Goal: Check status: Check status

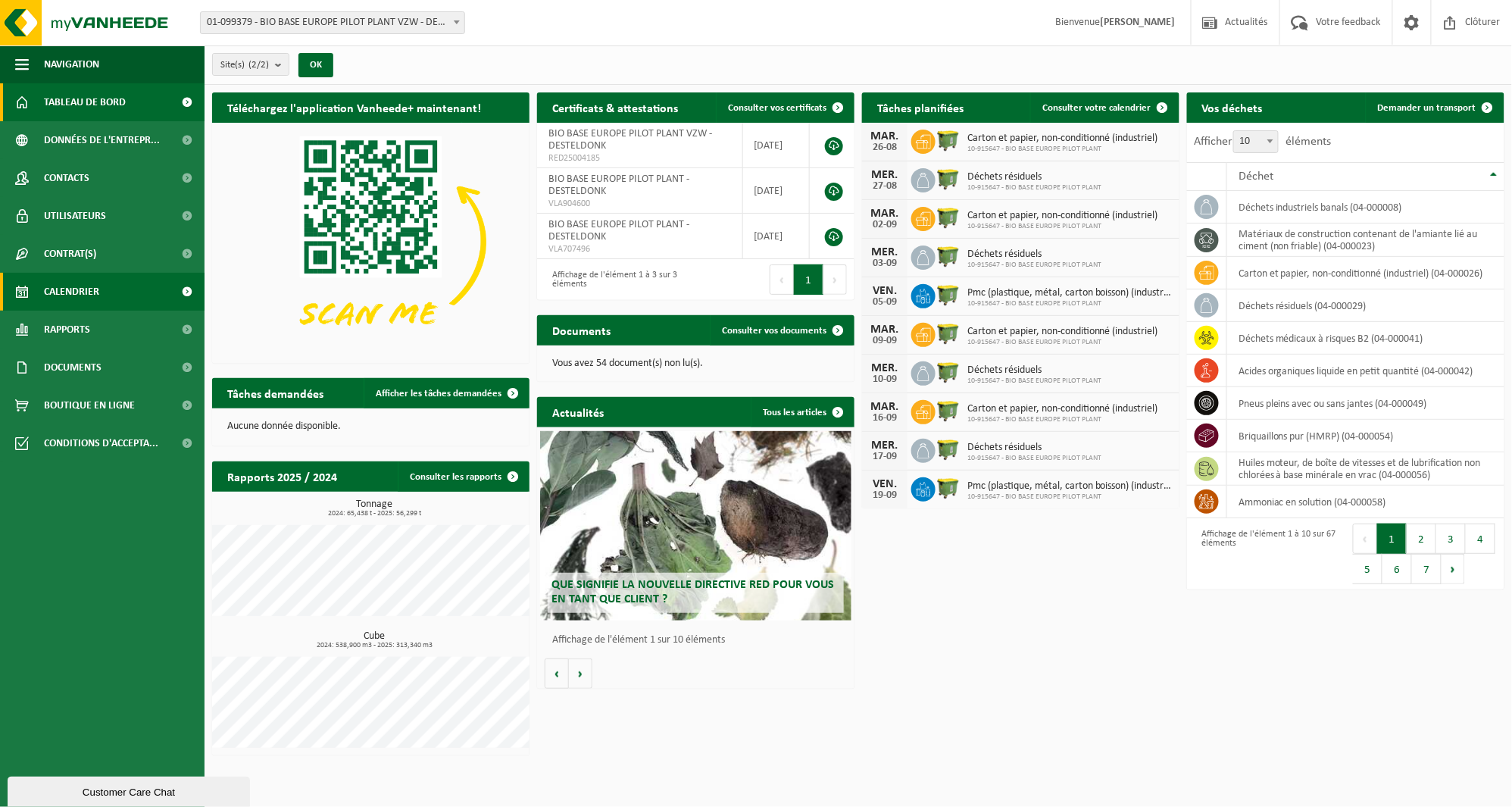
click at [118, 293] on link "Calendrier" at bounding box center [102, 292] width 204 height 38
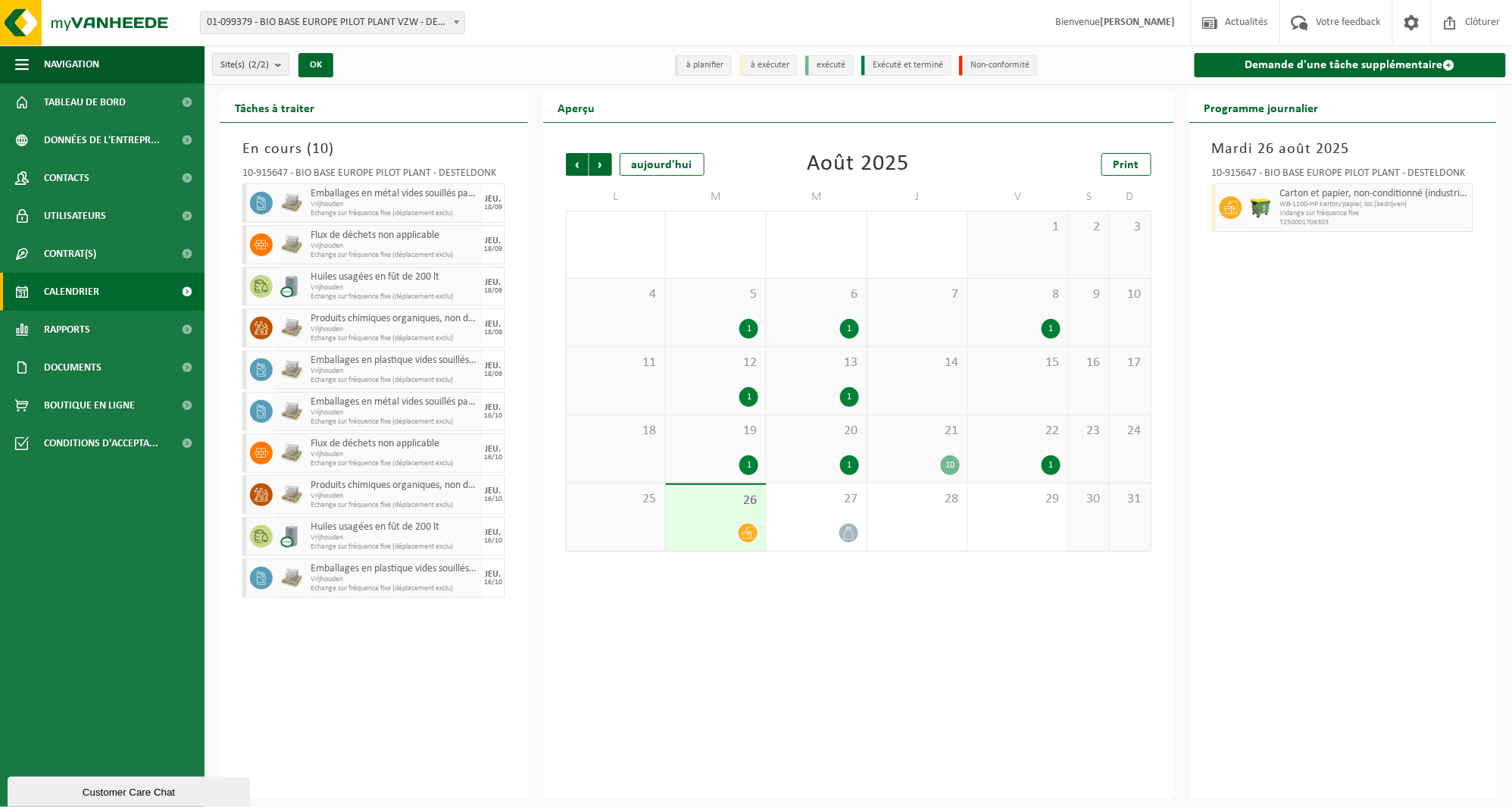
click at [1080, 659] on div "Précédent Suivant aujourd'hui Août 2025 Print L M M J V S D 28 29 2 30 31 1 2 3…" at bounding box center [859, 460] width 631 height 676
click at [1292, 555] on div "Mardi 26 août 2025 10-915647 - BIO BASE EUROPE PILOT PLANT - DESTELDONK Carton …" at bounding box center [1343, 460] width 308 height 676
click at [909, 638] on div "Précédent Suivant aujourd'hui Août 2025 Print L M M J V S D 28 29 2 30 31 1 2 3…" at bounding box center [859, 460] width 631 height 676
click at [1318, 211] on span "Vidange sur fréquence fixe" at bounding box center [1375, 214] width 190 height 9
click at [847, 725] on div "Précédent Suivant aujourd'hui Août 2025 Print L M M J V S D 28 29 2 30 31 1 2 3…" at bounding box center [859, 460] width 631 height 676
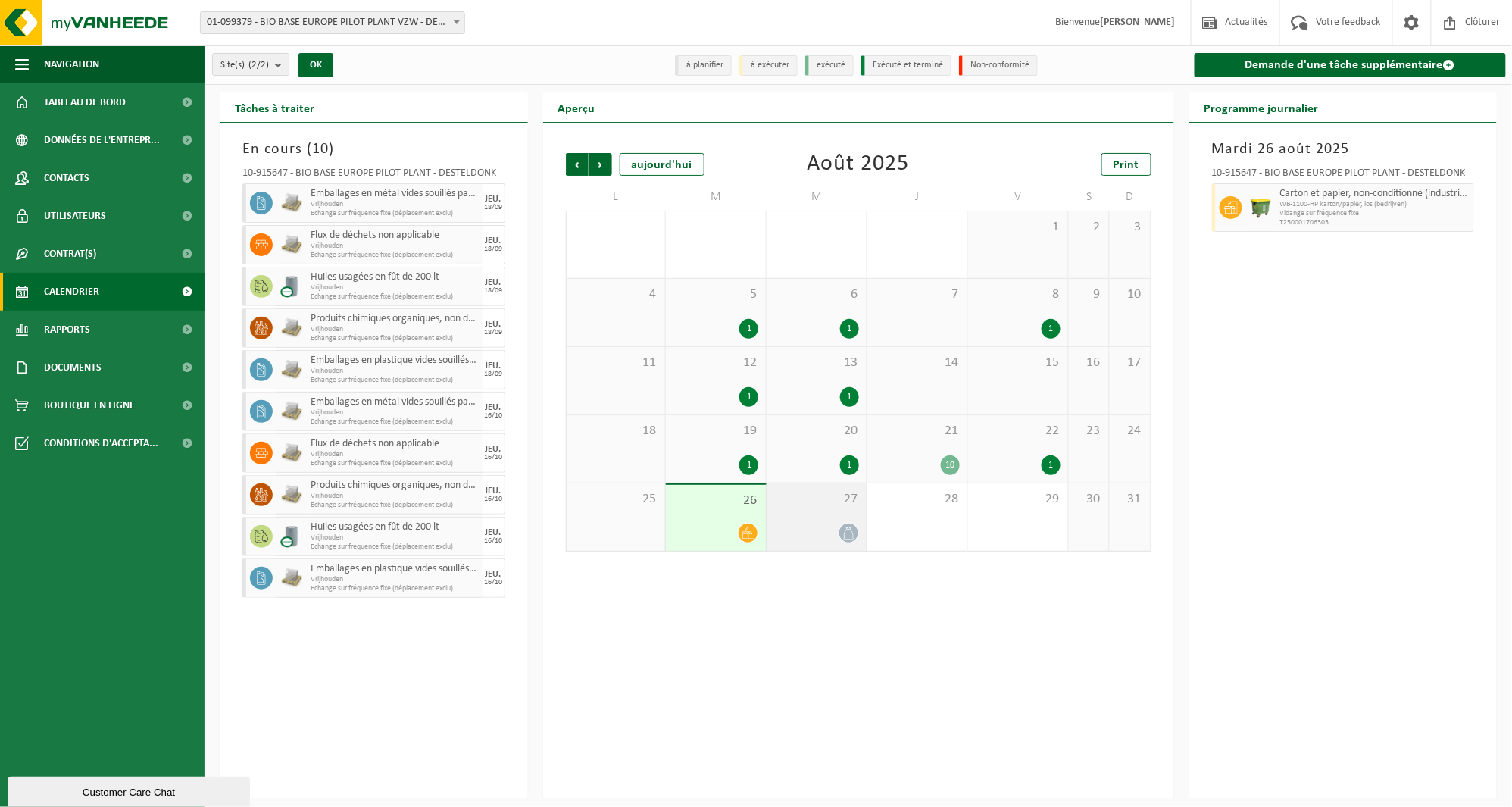
click at [857, 518] on div "27" at bounding box center [816, 517] width 100 height 68
click at [718, 508] on span "26" at bounding box center [716, 501] width 85 height 17
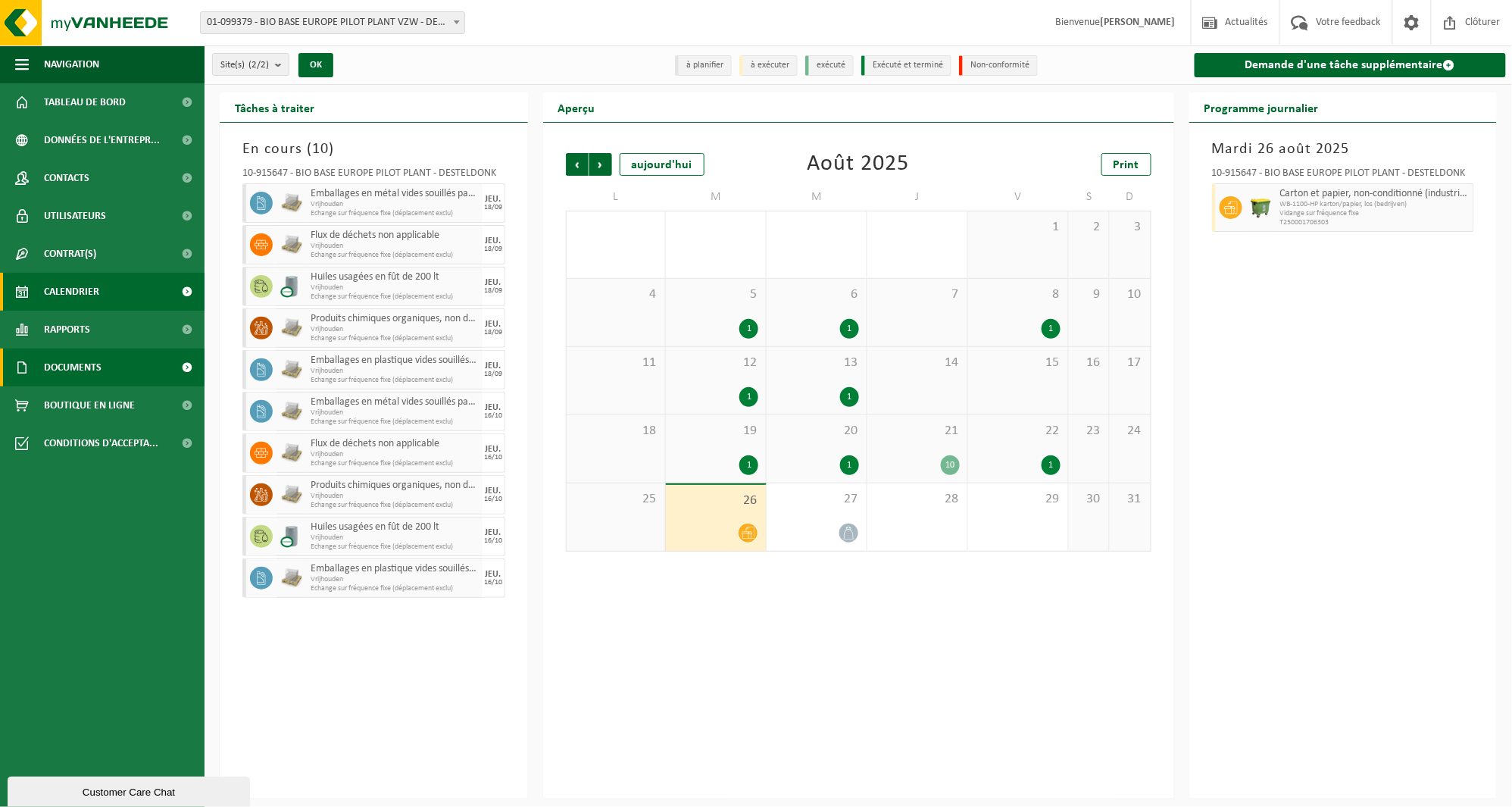
click at [91, 364] on span "Documents" at bounding box center [72, 367] width 57 height 38
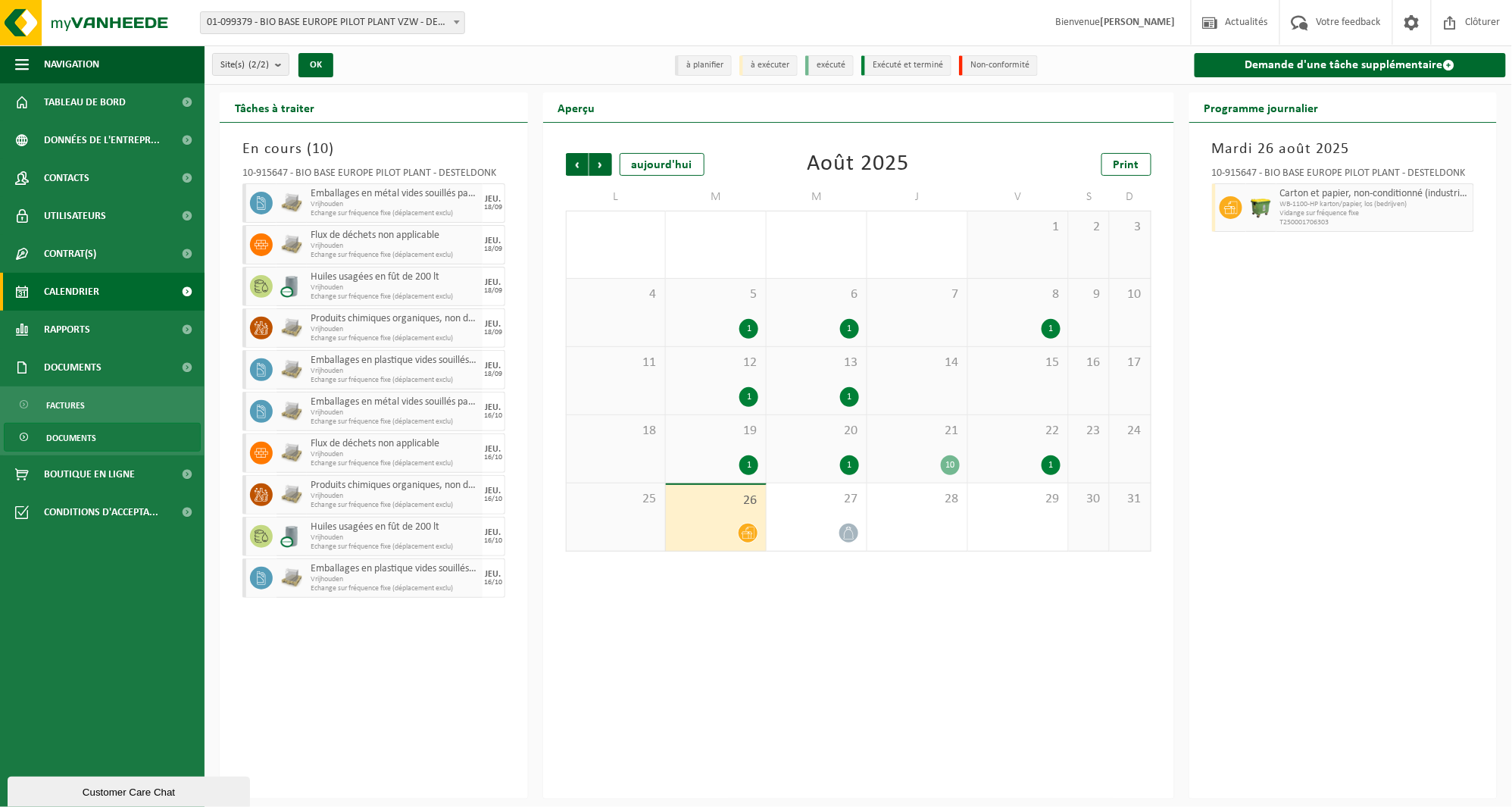
click at [88, 435] on span "Documents" at bounding box center [71, 438] width 50 height 29
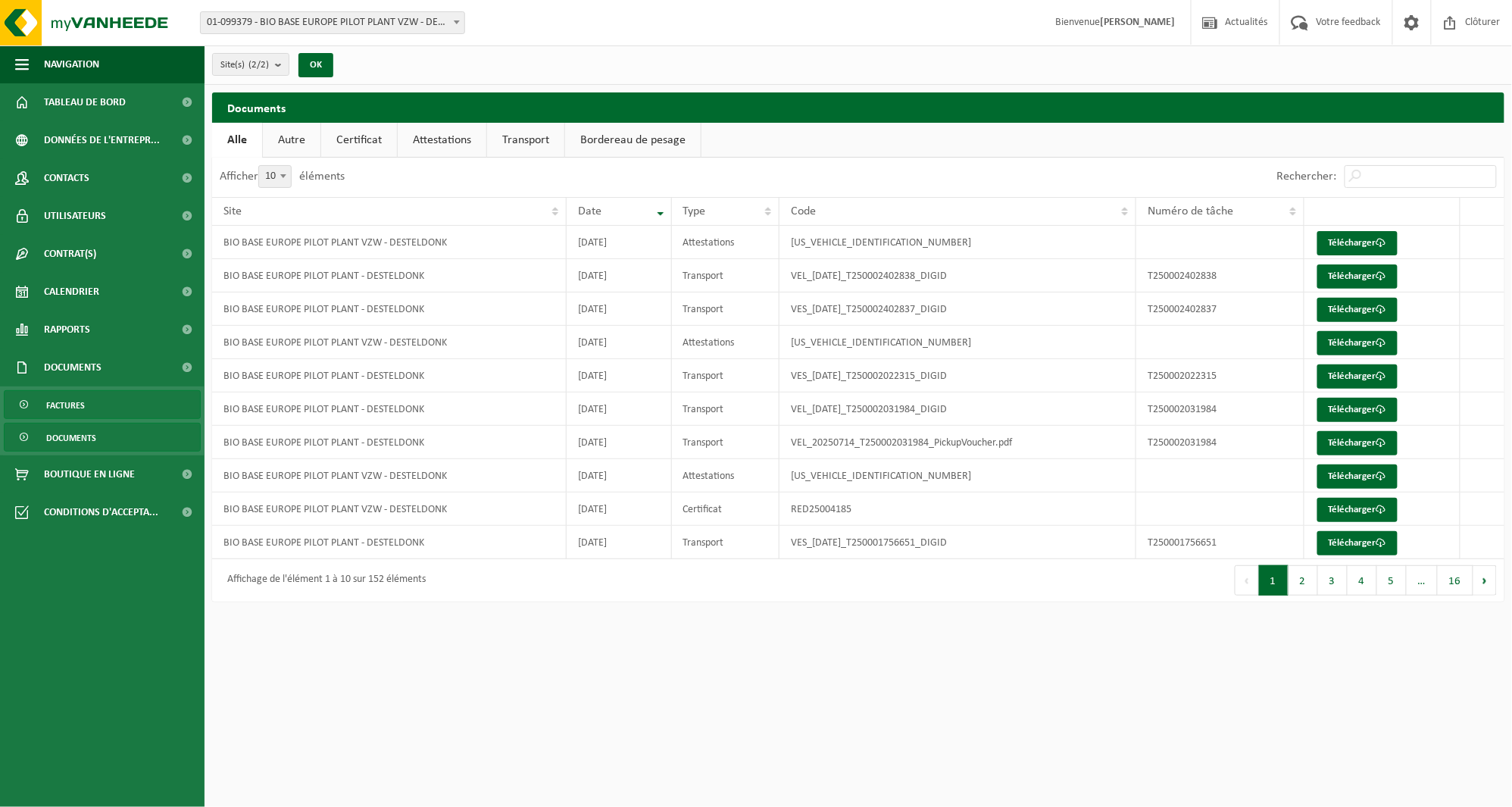
click at [91, 405] on link "Factures" at bounding box center [102, 404] width 197 height 29
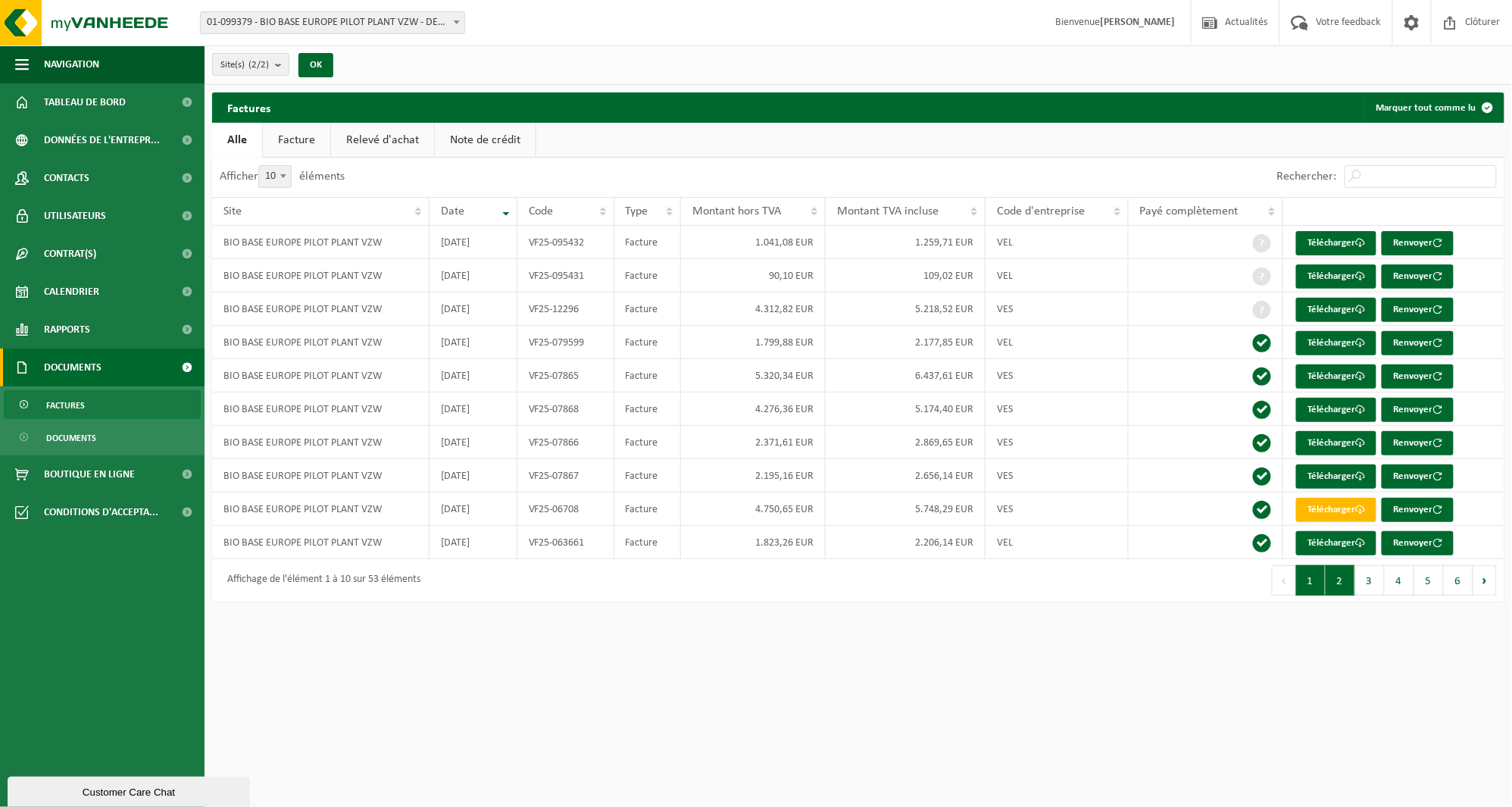
click at [1342, 587] on button "2" at bounding box center [1340, 580] width 29 height 30
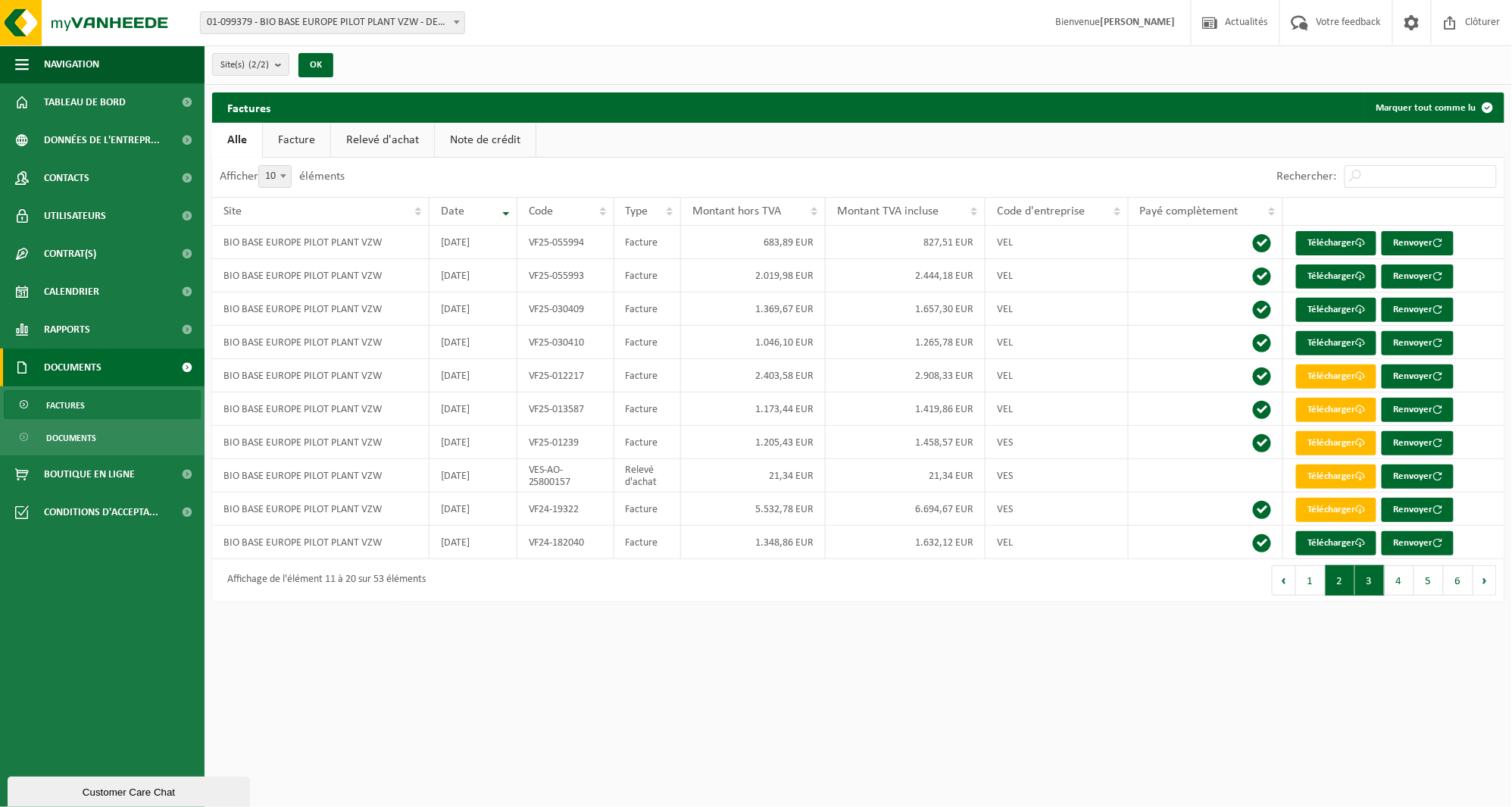
click at [1367, 584] on button "3" at bounding box center [1370, 580] width 29 height 30
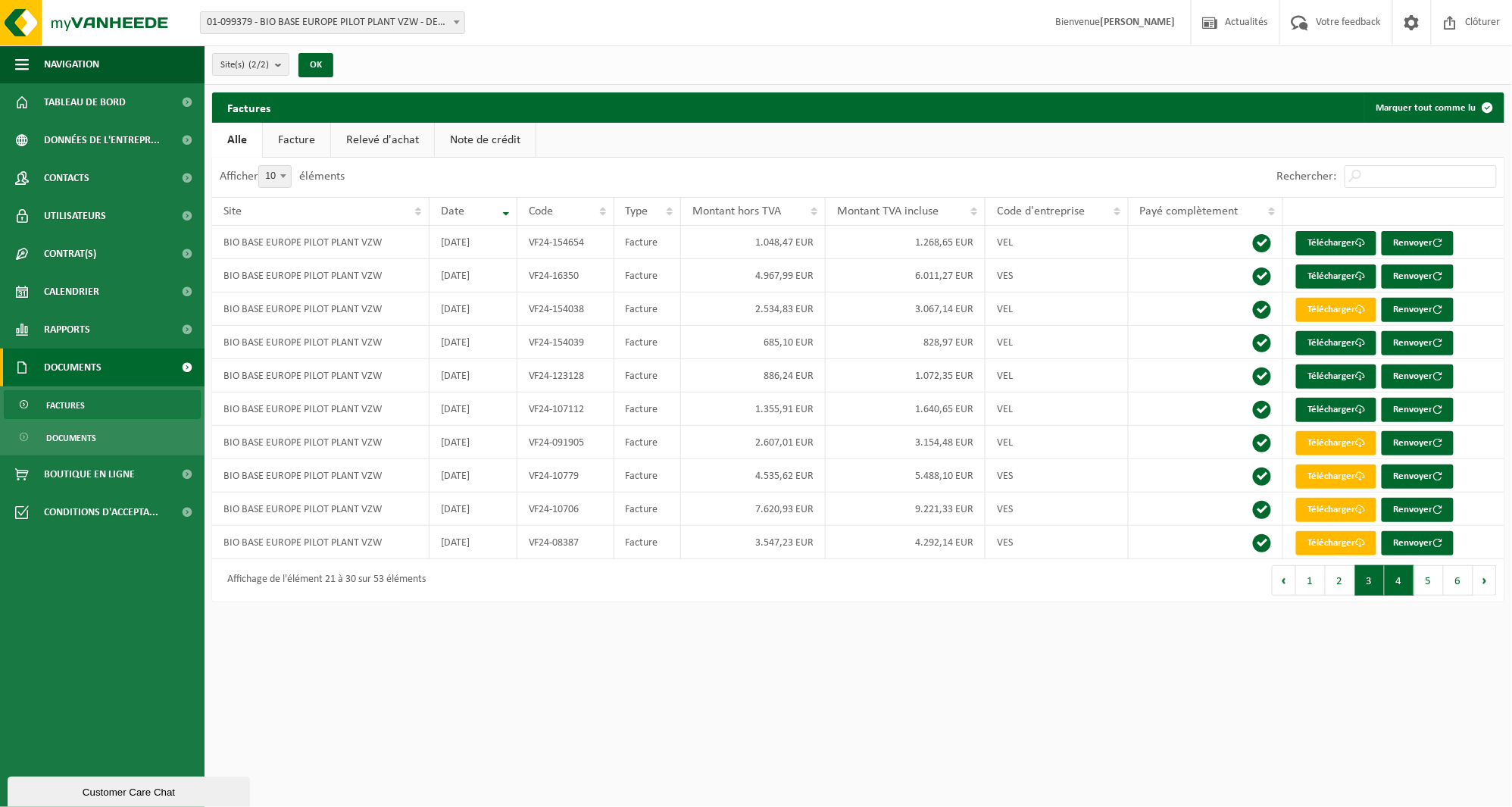
click at [1385, 586] on button "4" at bounding box center [1399, 580] width 29 height 30
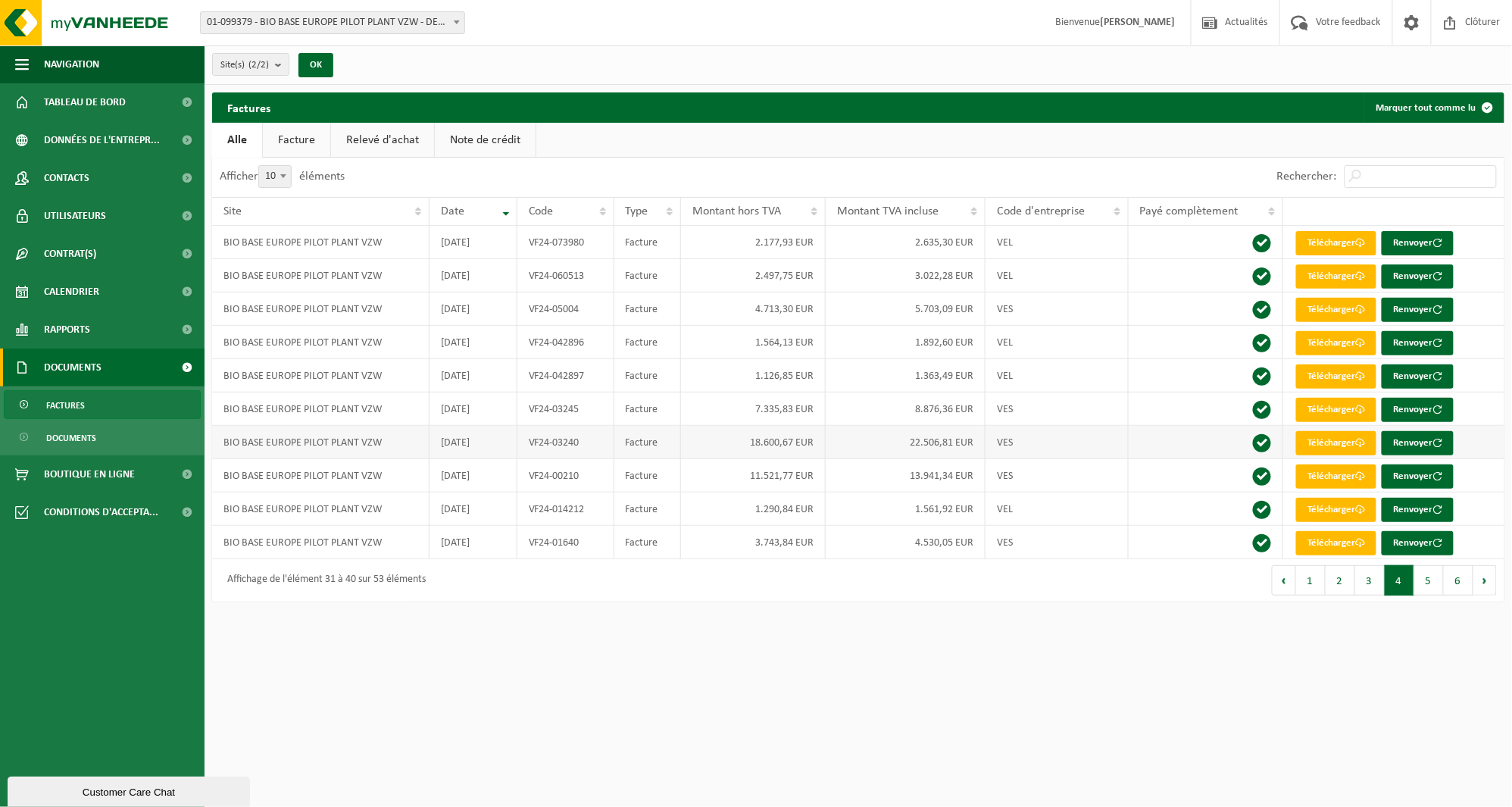
click at [945, 444] on td "22.506,81 EUR" at bounding box center [906, 442] width 160 height 33
